Goal: Information Seeking & Learning: Check status

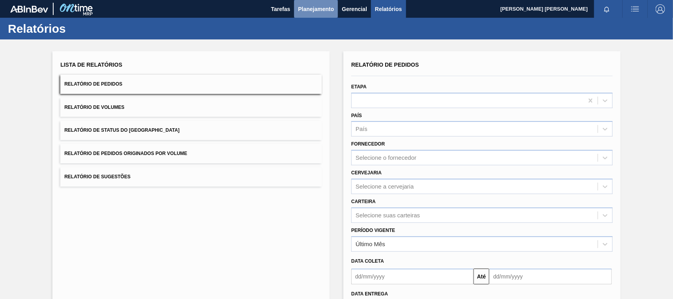
click at [318, 15] on button "Planejamento" at bounding box center [316, 9] width 44 height 18
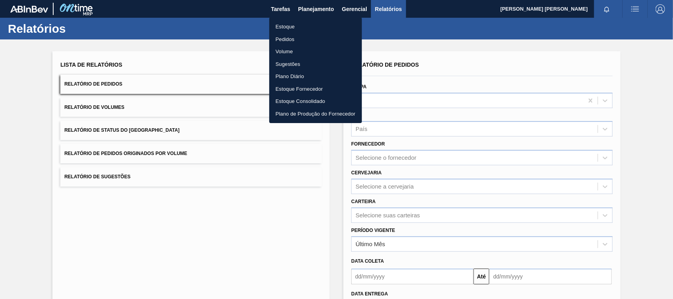
click at [289, 17] on ul "Estoque Pedidos Volume Sugestões Plano Diário Estoque Fornecedor Estoque Consol…" at bounding box center [315, 70] width 93 height 106
click at [290, 23] on li "Estoque" at bounding box center [315, 26] width 93 height 13
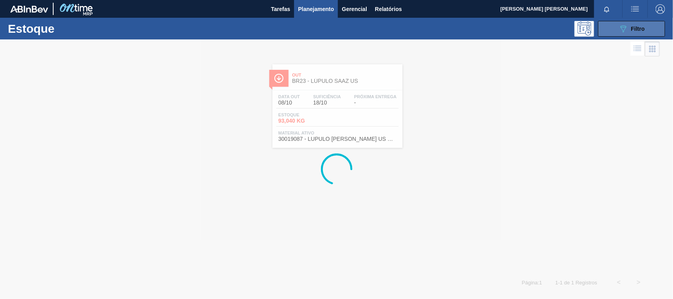
click at [615, 28] on button "089F7B8B-B2A5-4AFE-B5C0-19BA573D28AC Filtro" at bounding box center [631, 29] width 67 height 16
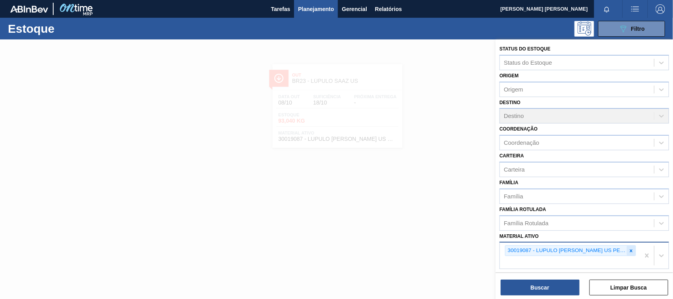
click at [631, 248] on icon at bounding box center [631, 251] width 6 height 6
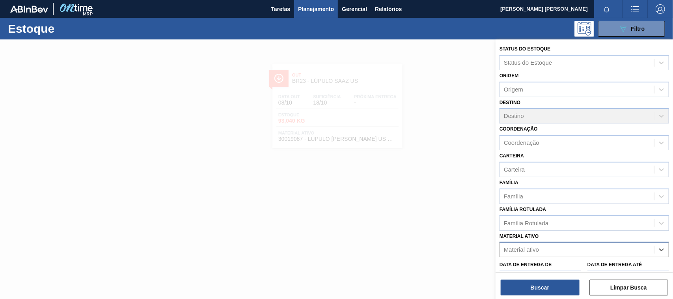
paste ativo "30030657"
type ativo "30030657"
click at [629, 263] on div "30030657 - TAMPA PLAST INJECAP PEPSI NIV24" at bounding box center [583, 269] width 169 height 15
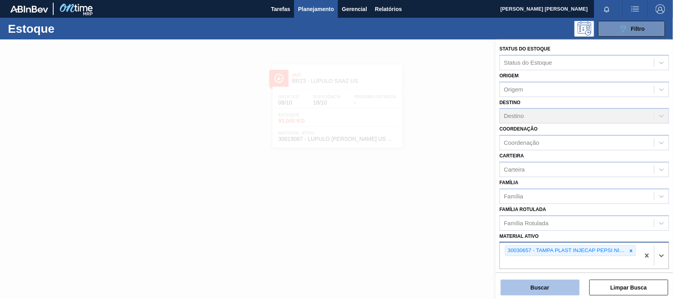
click at [550, 285] on button "Buscar" at bounding box center [540, 287] width 79 height 16
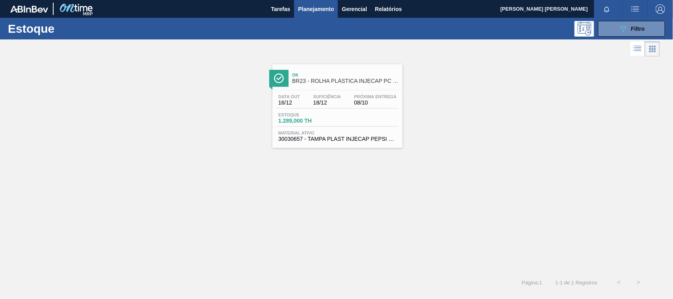
click at [385, 128] on div "Data out 16/12 Suficiência 18/12 Próxima Entrega 08/10 Estoque 1.289,000 TH Mat…" at bounding box center [337, 117] width 130 height 54
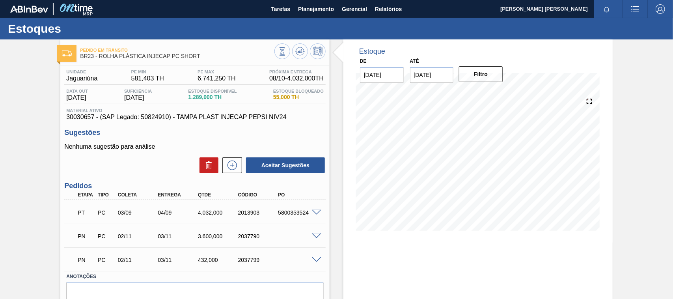
click at [318, 213] on span at bounding box center [316, 213] width 9 height 6
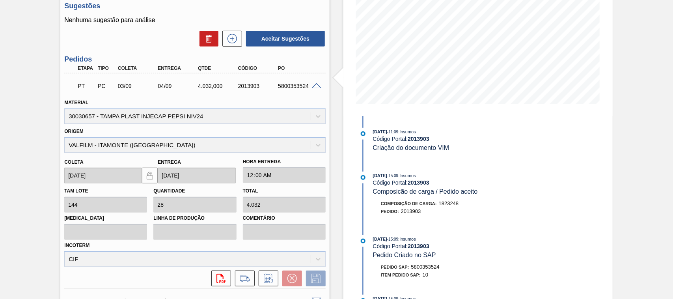
scroll to position [130, 0]
